Goal: Share content: Share content

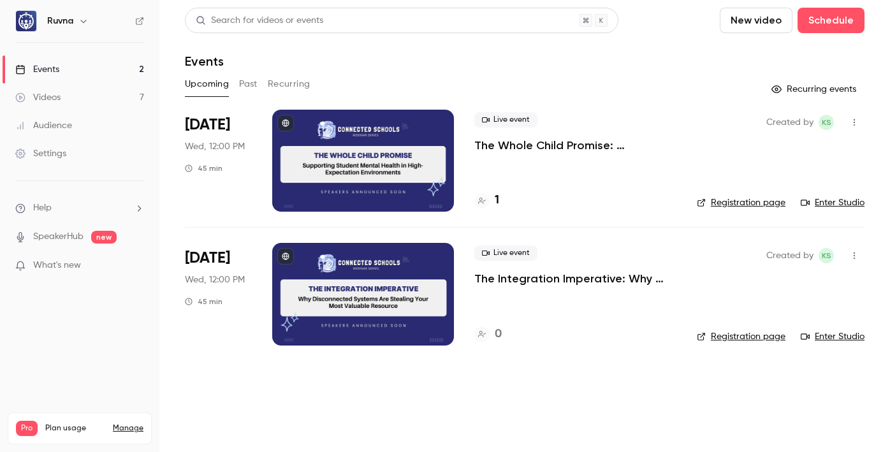
click at [93, 94] on link "Videos 7" at bounding box center [79, 98] width 159 height 28
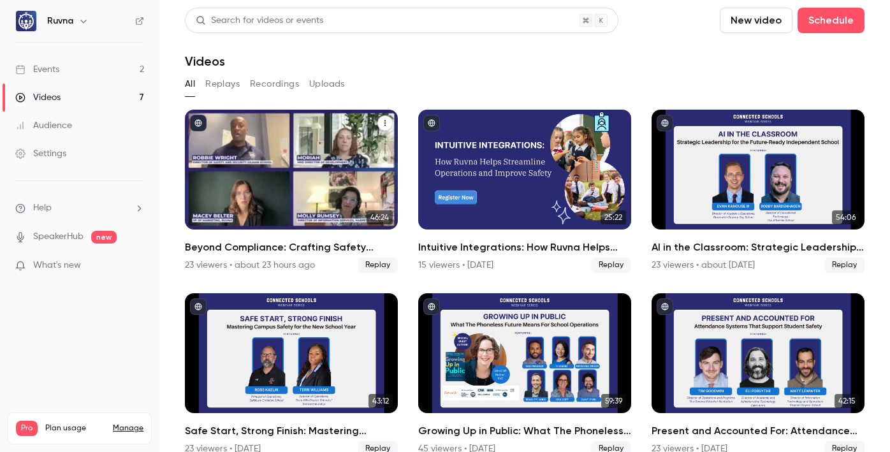
click at [308, 247] on h2 "Beyond Compliance: Crafting Safety Protocols That Preserve School Culture" at bounding box center [291, 247] width 213 height 15
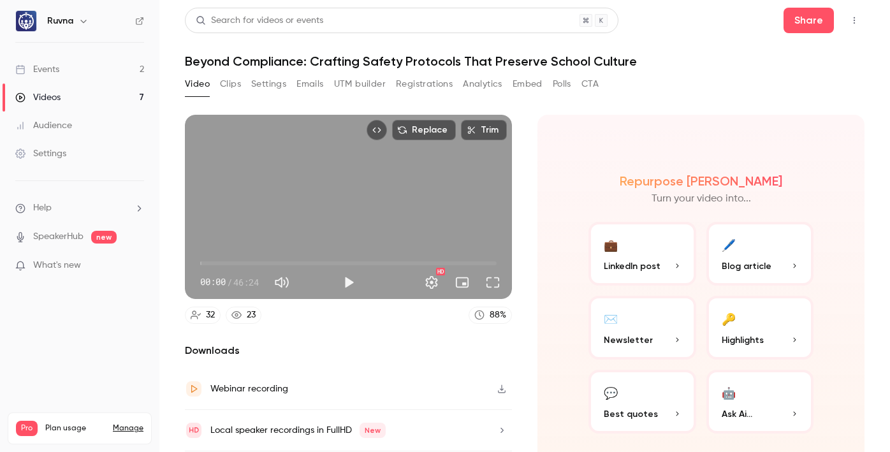
click at [237, 85] on button "Clips" at bounding box center [230, 84] width 21 height 20
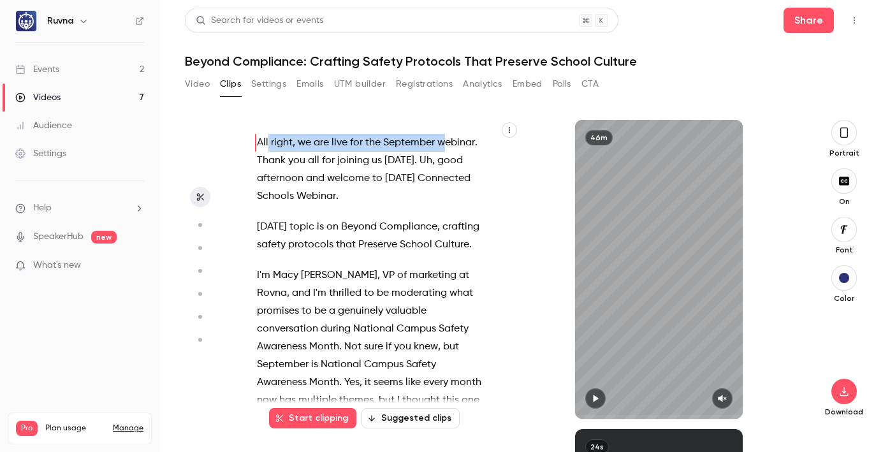
drag, startPoint x: 255, startPoint y: 140, endPoint x: 263, endPoint y: 161, distance: 22.6
click at [263, 162] on p "All right , we are live for the September webinar . Thank you all for joining u…" at bounding box center [371, 169] width 228 height 71
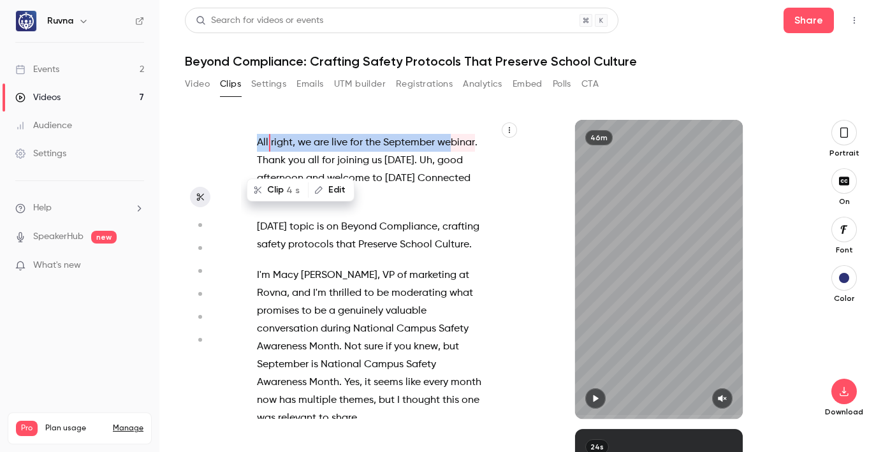
click at [273, 152] on div "All right , we are live for the September webinar . Thank you all for joining u…" at bounding box center [377, 276] width 272 height 286
type input "*"
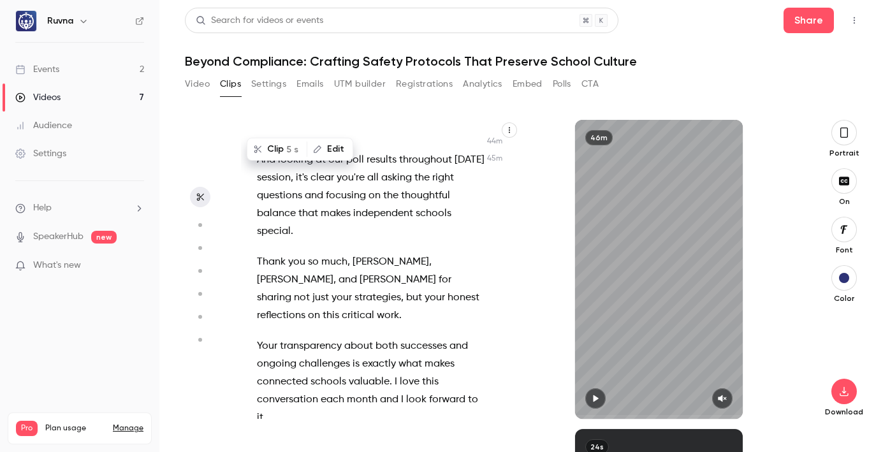
scroll to position [22029, 0]
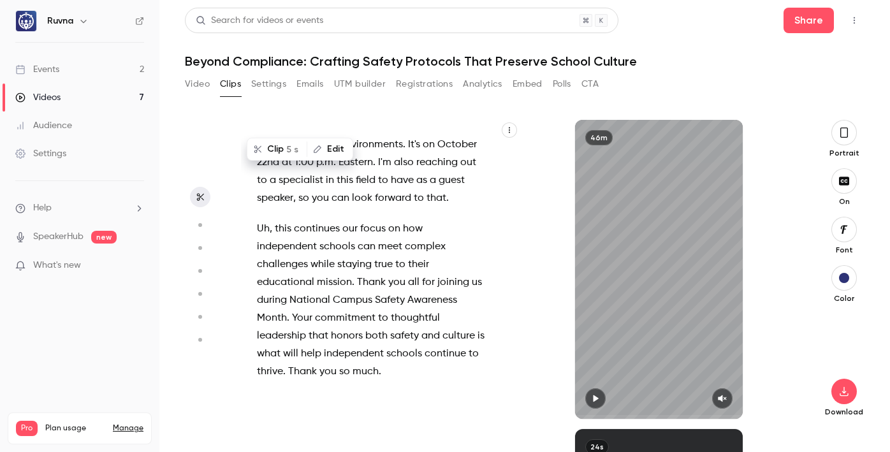
click at [407, 367] on p "Uh , this continues our focus on how independent schools can meet complex chall…" at bounding box center [371, 300] width 228 height 161
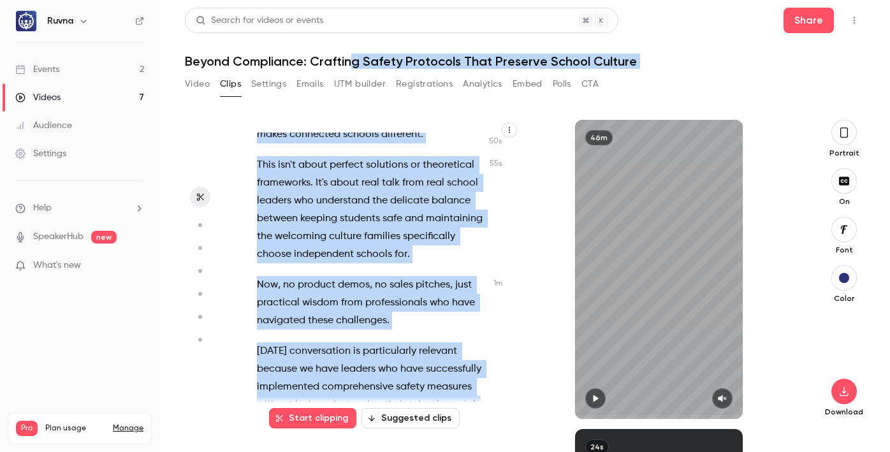
scroll to position [0, 0]
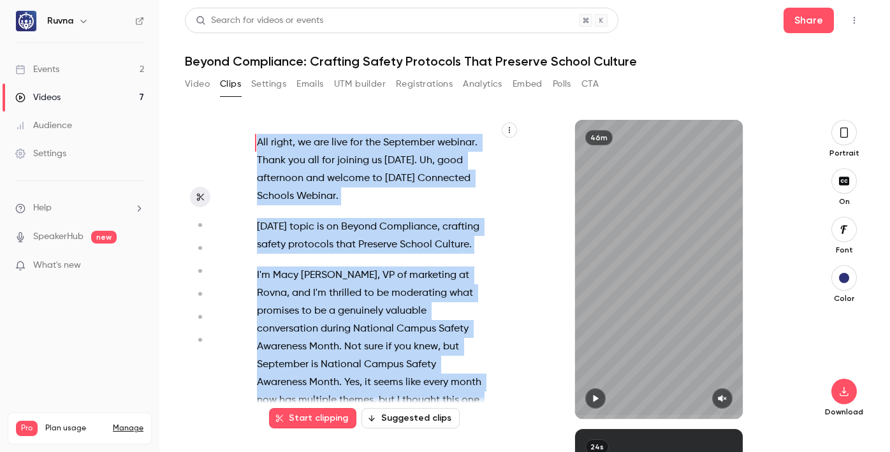
drag, startPoint x: 399, startPoint y: 375, endPoint x: 251, endPoint y: 142, distance: 276.1
click at [251, 142] on div "All right , we are live for the September webinar . Thank you all for joining u…" at bounding box center [377, 276] width 272 height 286
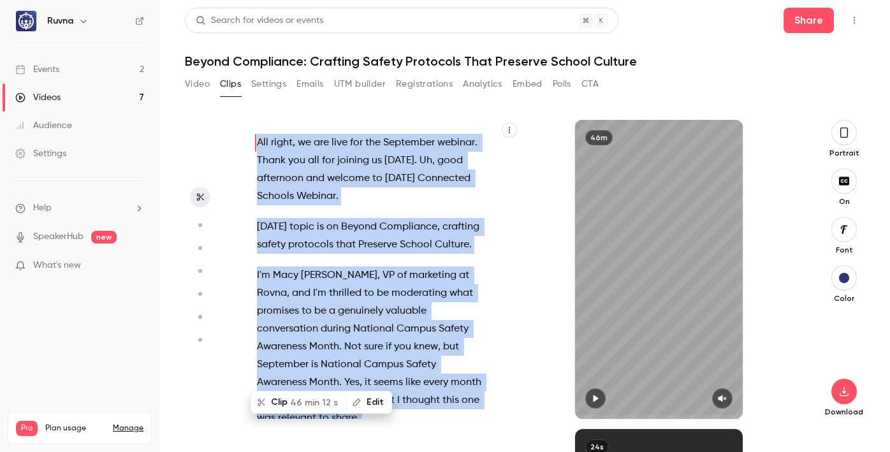
copy div "All right , we are live for the September webinar . Thank you all for joining u…"
click at [189, 77] on button "Video" at bounding box center [197, 84] width 25 height 20
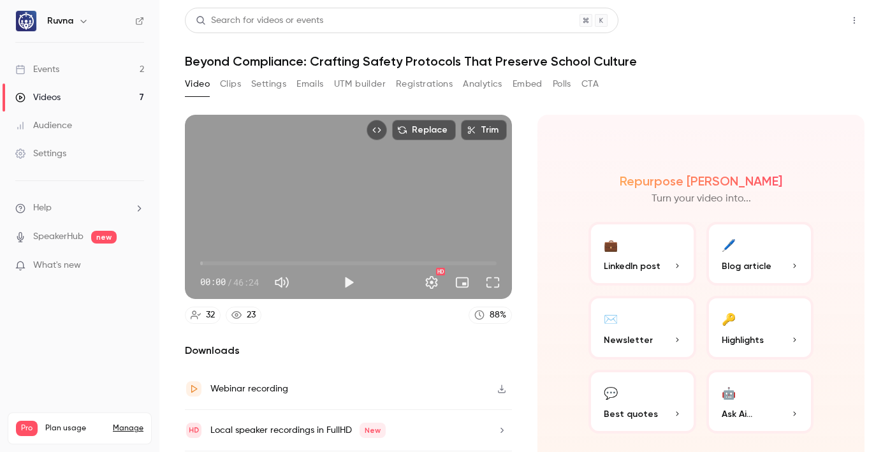
click at [799, 27] on button "Share" at bounding box center [809, 21] width 50 height 26
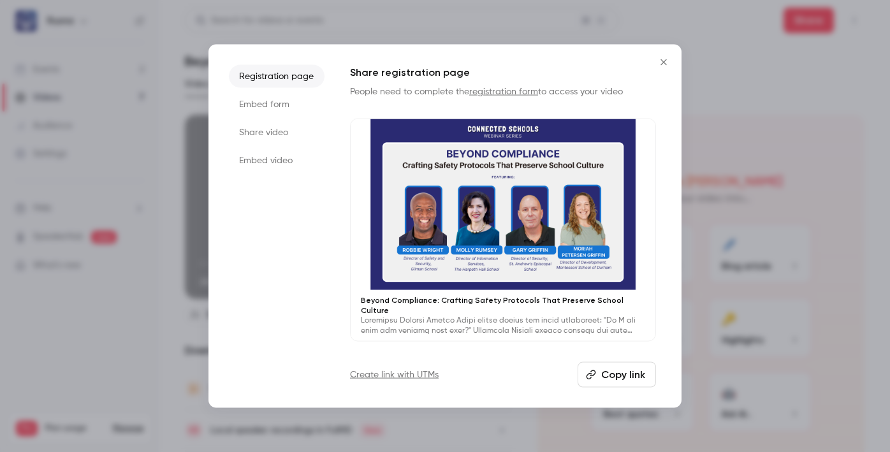
click at [615, 367] on button "Copy link" at bounding box center [617, 375] width 78 height 26
click at [598, 372] on button "Copy link" at bounding box center [617, 375] width 78 height 26
click at [615, 377] on button "Copy link" at bounding box center [617, 375] width 78 height 26
click at [630, 377] on button "Copy link" at bounding box center [617, 375] width 78 height 26
click at [604, 374] on button "Copy link" at bounding box center [617, 375] width 78 height 26
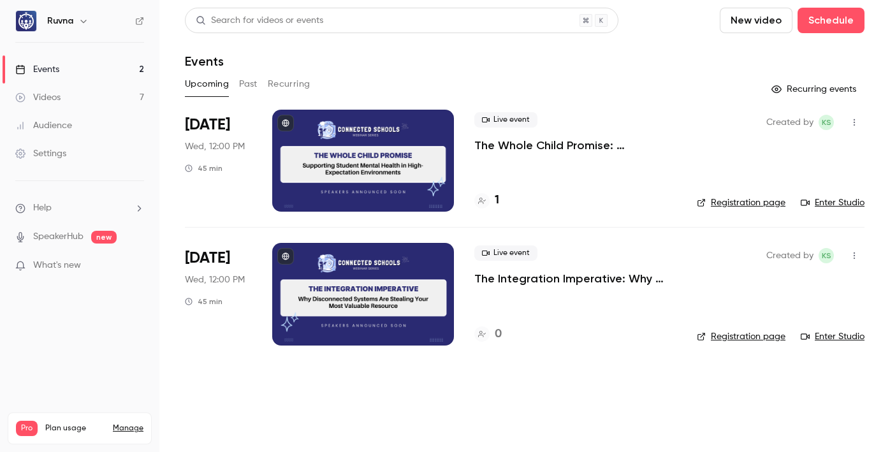
click at [564, 144] on p "The Whole Child Promise: Supporting Student Mental Health in High-Expectation E…" at bounding box center [575, 145] width 202 height 15
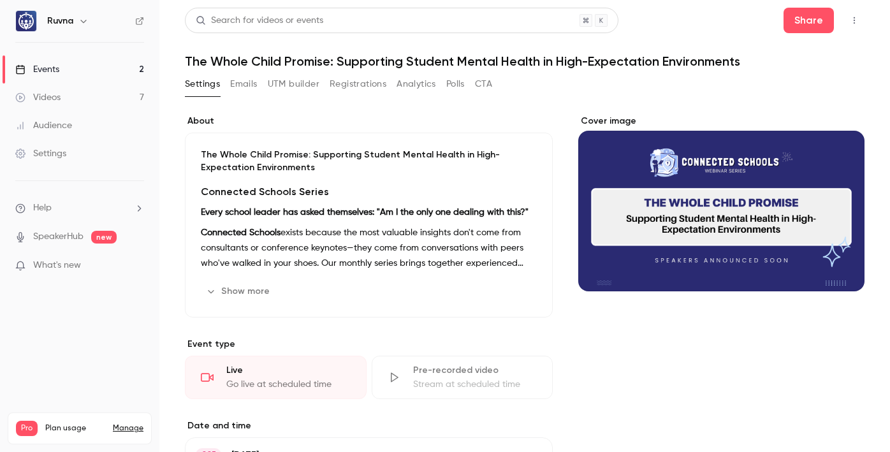
click at [308, 82] on button "UTM builder" at bounding box center [294, 84] width 52 height 20
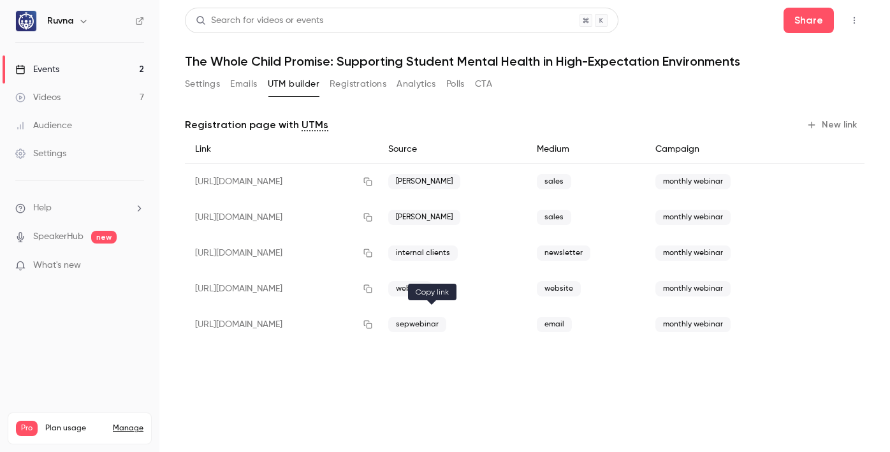
click at [373, 321] on icon "button" at bounding box center [368, 324] width 10 height 9
click at [373, 324] on icon "button" at bounding box center [368, 324] width 10 height 9
